Goal: Feedback & Contribution: Submit feedback/report problem

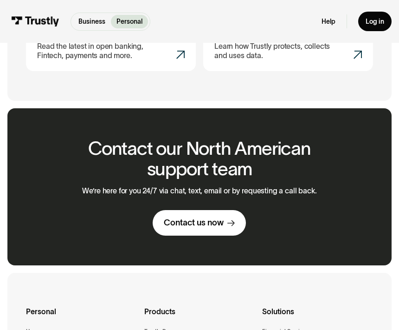
scroll to position [772, 0]
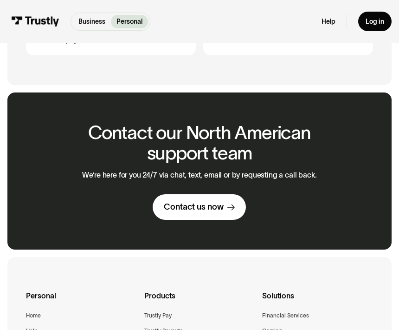
click at [208, 202] on div "Contact us now" at bounding box center [194, 206] width 60 height 11
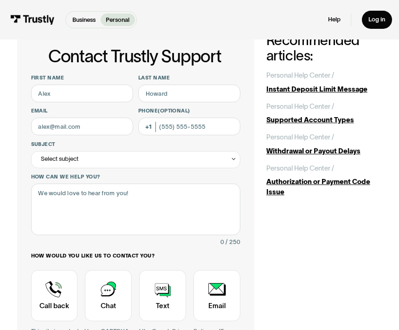
scroll to position [23, 0]
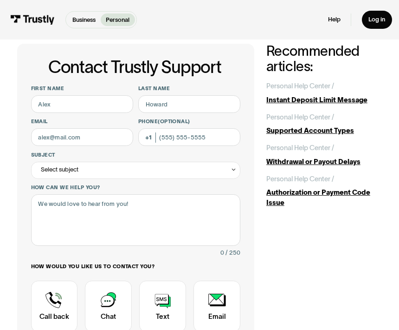
click at [230, 169] on div "Select subject" at bounding box center [136, 170] width 210 height 17
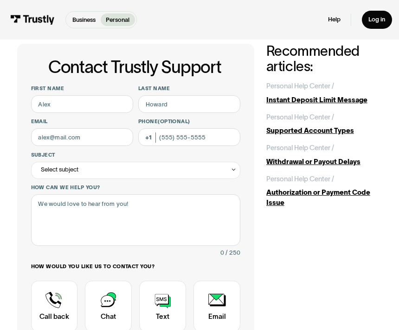
scroll to position [29, 0]
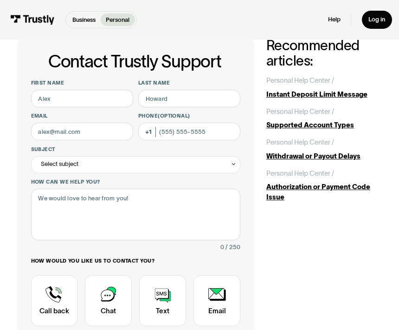
click at [230, 164] on div "Select subject" at bounding box center [136, 164] width 210 height 17
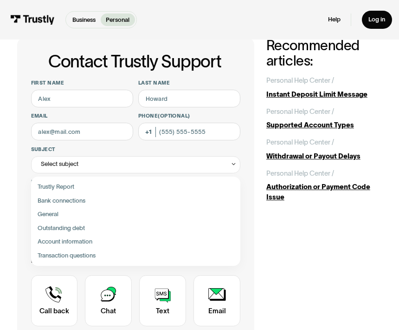
click at [74, 201] on div "Contact Trustly Support" at bounding box center [135, 201] width 203 height 14
type input "**********"
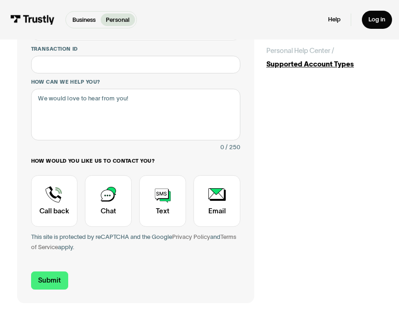
scroll to position [161, 0]
click at [57, 188] on div "Contact Trustly Support" at bounding box center [54, 201] width 47 height 51
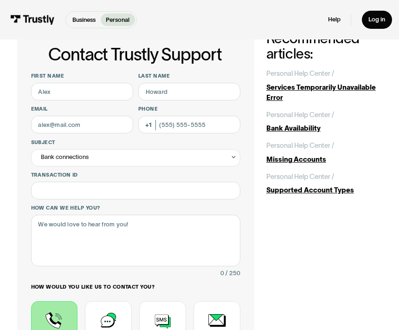
scroll to position [0, 0]
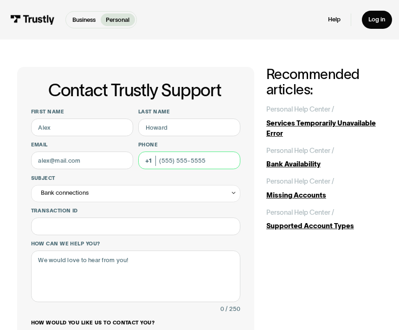
click at [185, 156] on input "Phone (Optional)" at bounding box center [189, 160] width 102 height 18
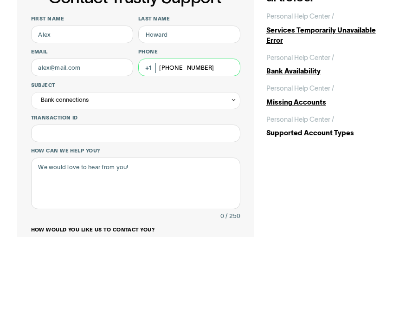
type input "[PHONE_NUMBER]"
click at [172, 118] on input "Last name" at bounding box center [189, 127] width 102 height 18
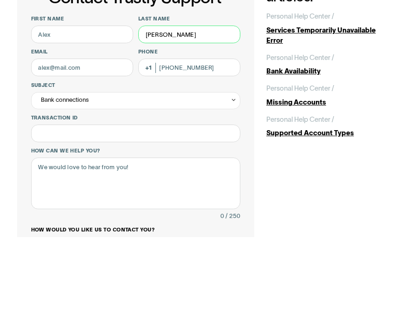
type input "[PERSON_NAME]"
click at [90, 118] on input "First name" at bounding box center [82, 127] width 102 height 18
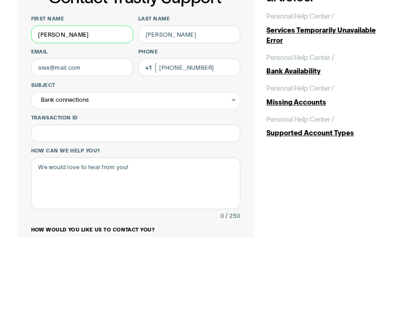
type input "[PERSON_NAME]"
click at [95, 151] on input "Email" at bounding box center [82, 160] width 102 height 18
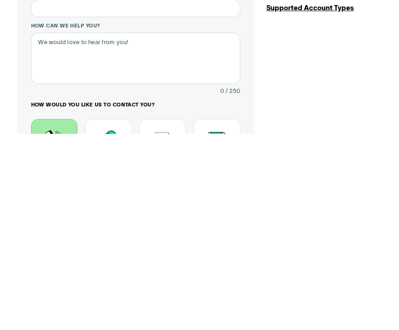
scroll to position [31, 0]
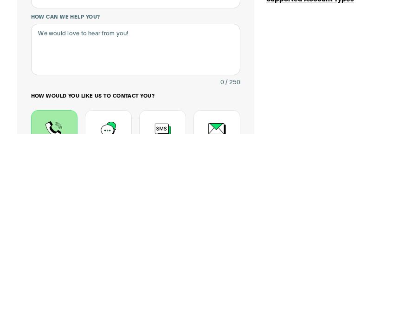
type input "[EMAIL_ADDRESS][DOMAIN_NAME]"
click at [346, 99] on div "**********" at bounding box center [199, 234] width 365 height 397
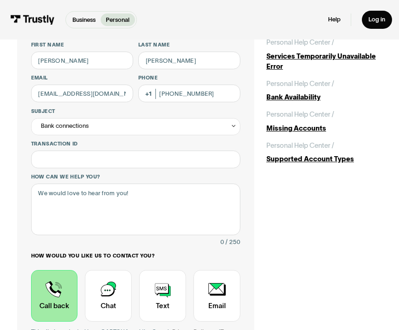
scroll to position [69, 0]
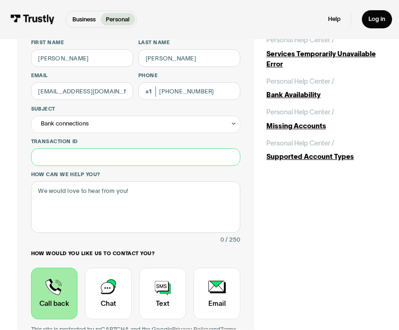
click at [67, 156] on input "Transaction ID" at bounding box center [136, 158] width 210 height 18
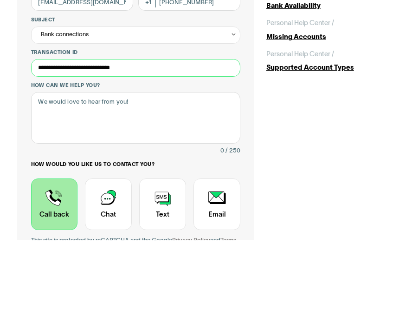
type input "**********"
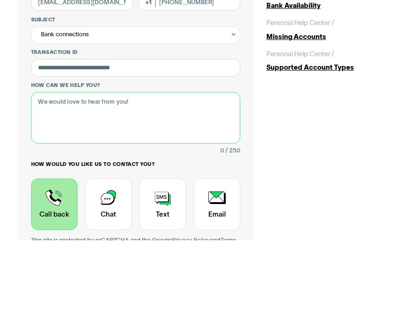
click at [230, 182] on textarea "How can we help you?" at bounding box center [136, 208] width 210 height 52
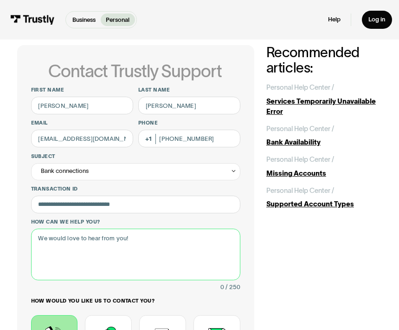
scroll to position [0, 0]
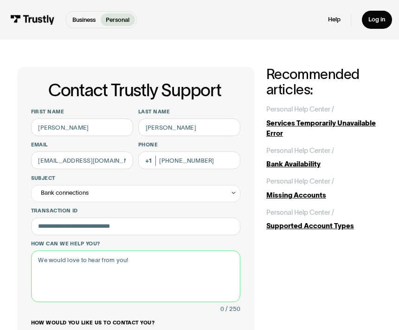
click at [68, 276] on textarea "How can we help you?" at bounding box center [136, 276] width 210 height 52
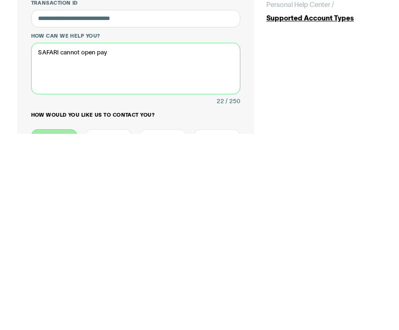
type textarea "SAFARI cannot open pay"
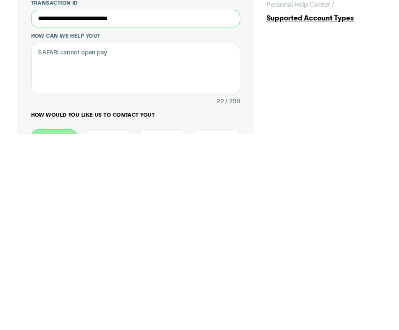
type input "**********"
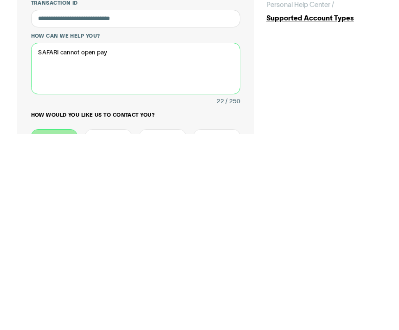
click at [117, 239] on textarea "SAFARI cannot open pay" at bounding box center [136, 265] width 210 height 52
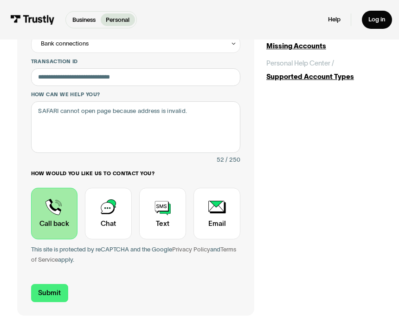
scroll to position [149, 0]
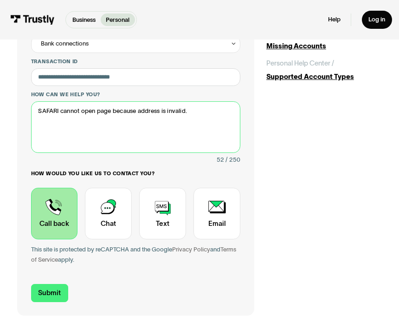
type textarea "SAFARI cannot open page because address is invalid."
click at [53, 292] on input "Submit" at bounding box center [50, 293] width 38 height 18
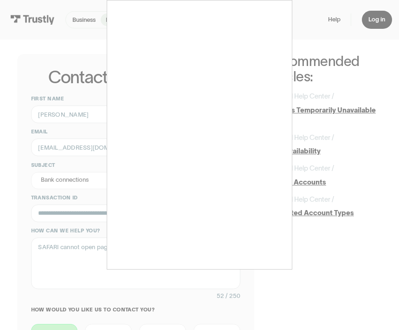
scroll to position [13, 0]
type input "[PHONE_NUMBER]"
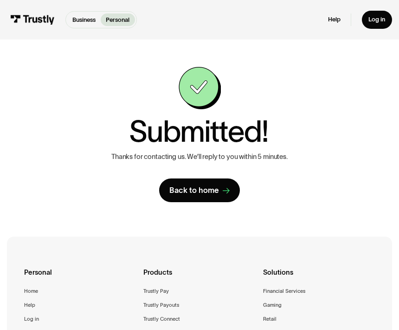
click at [4, 13] on div "Business Personal Business Personal Help Log in Business Personal Help Log in" at bounding box center [199, 19] width 399 height 39
